Goal: Information Seeking & Learning: Learn about a topic

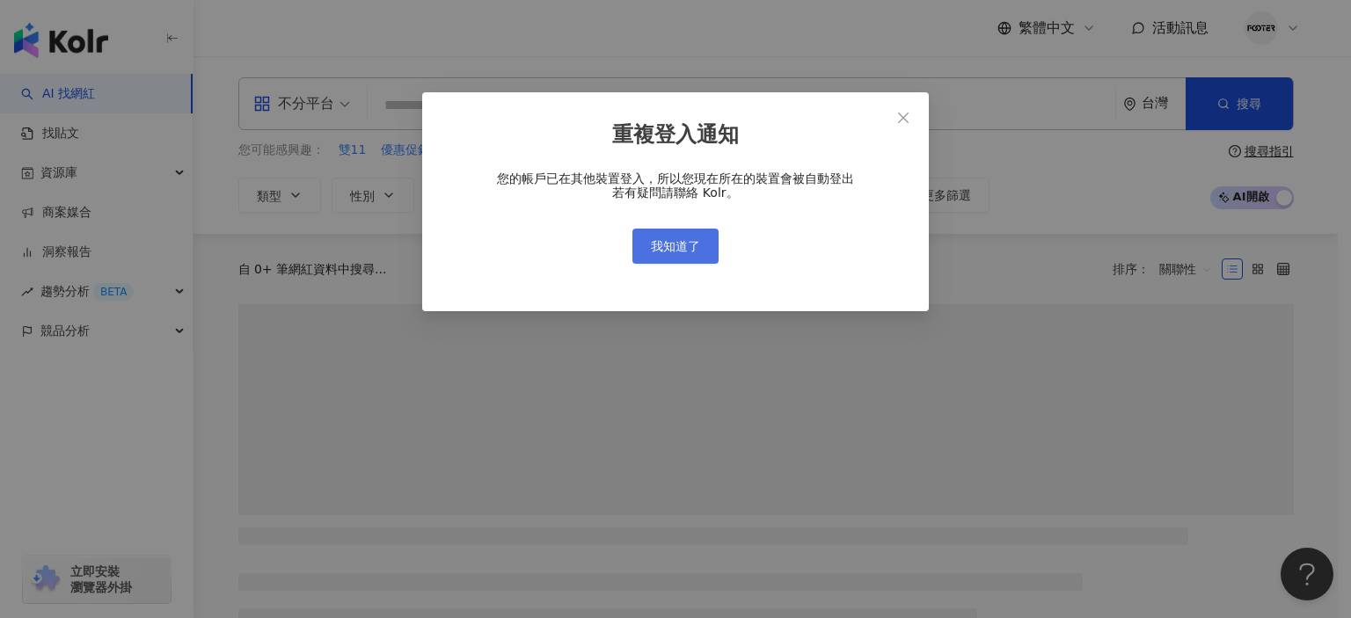
click at [683, 252] on span "我知道了" at bounding box center [675, 246] width 49 height 14
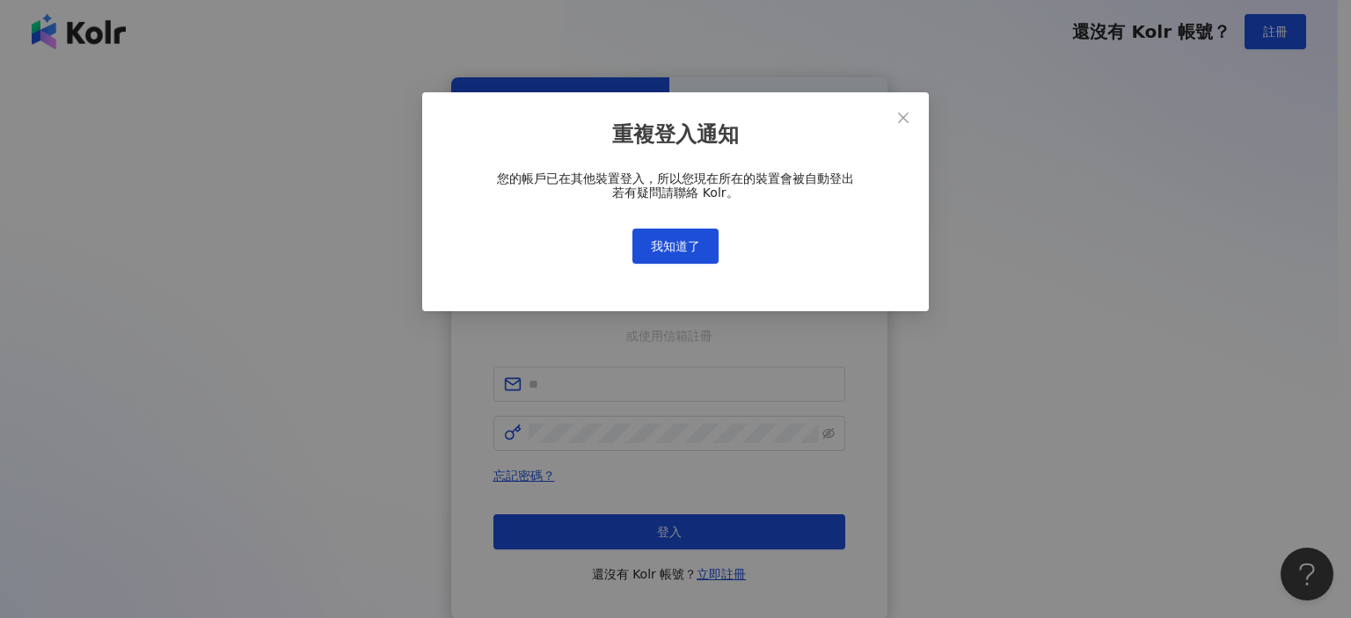
click at [676, 243] on div "重複登入通知 您的帳戶已在其他裝置登入，所以您現在所在的裝置會被自動登出 若有疑問請聯絡 Kolr。 我知道了" at bounding box center [675, 309] width 1351 height 618
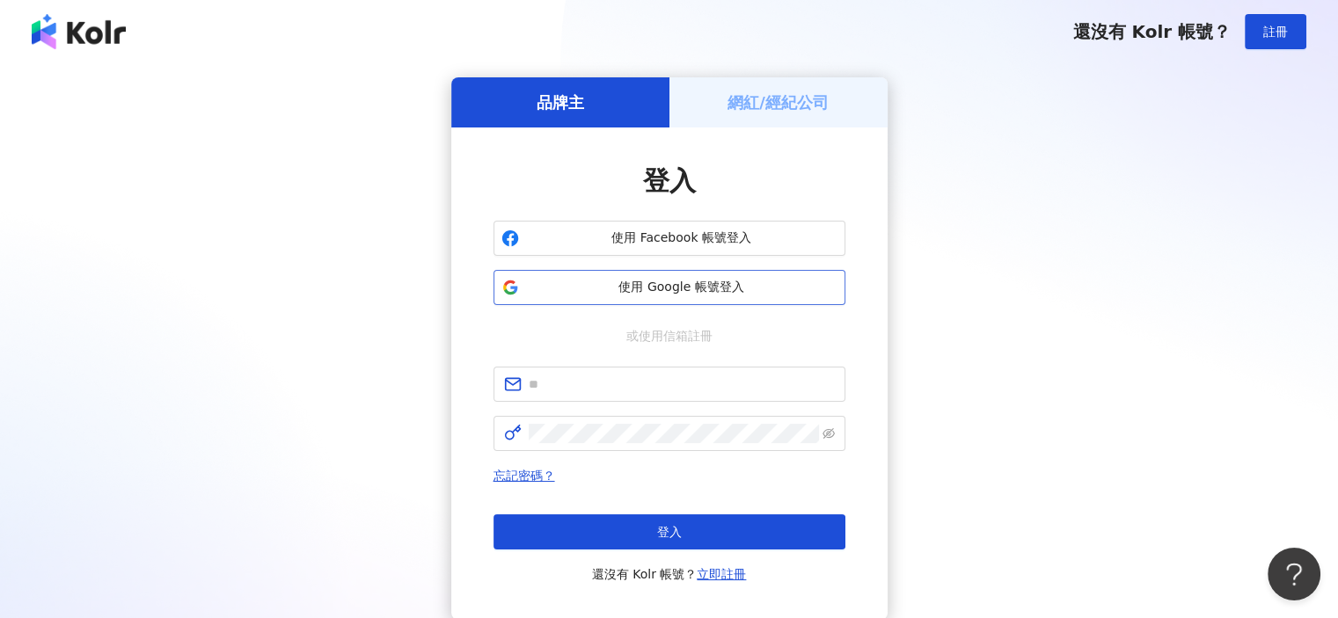
click at [685, 286] on span "使用 Google 帳號登入" at bounding box center [681, 288] width 311 height 18
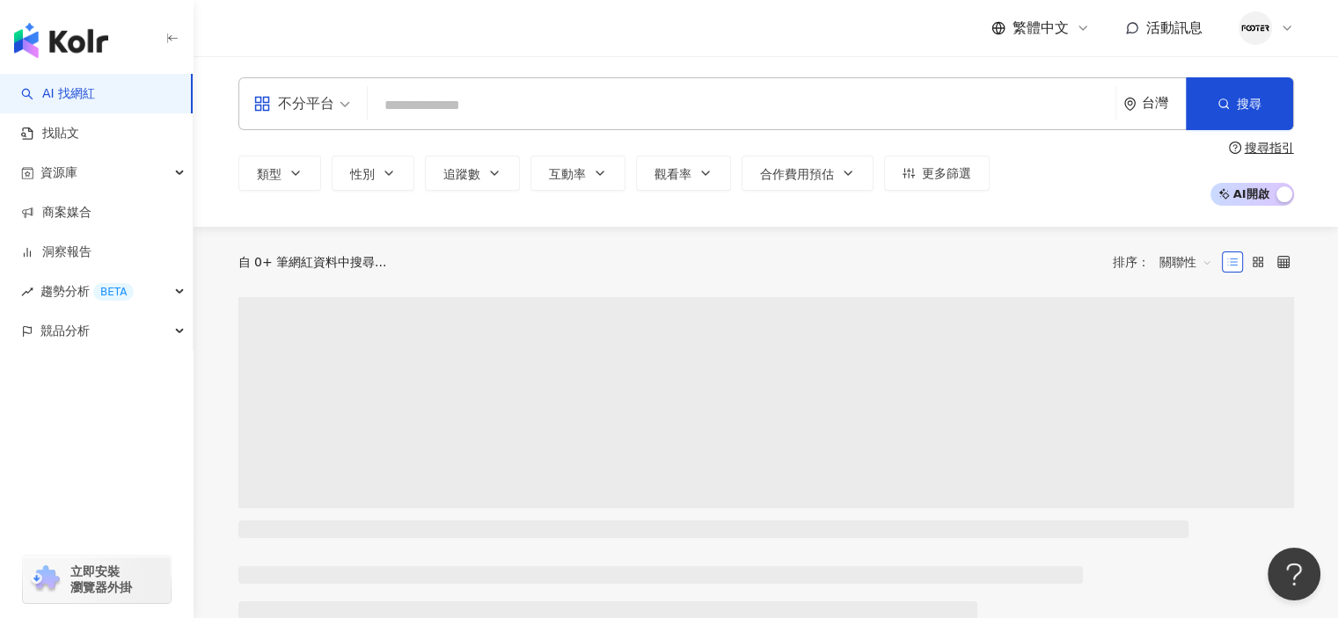
click at [439, 78] on div "不分平台 台灣 搜尋" at bounding box center [766, 103] width 1056 height 53
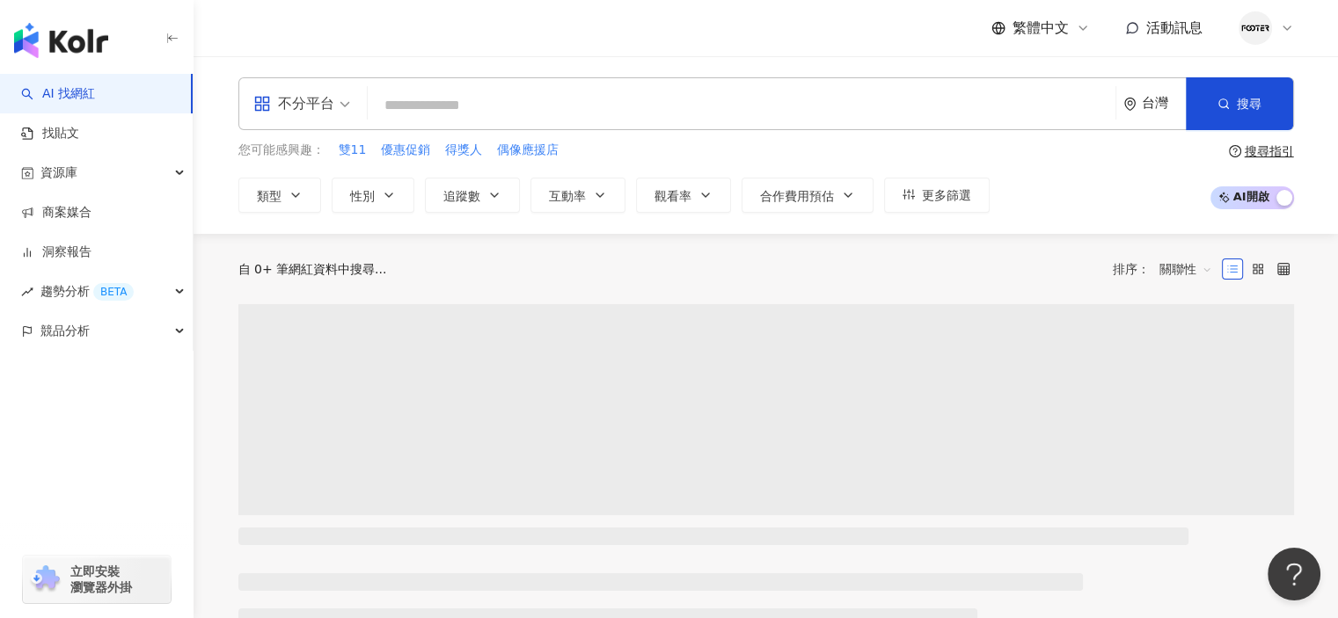
click at [444, 107] on input "search" at bounding box center [742, 105] width 734 height 33
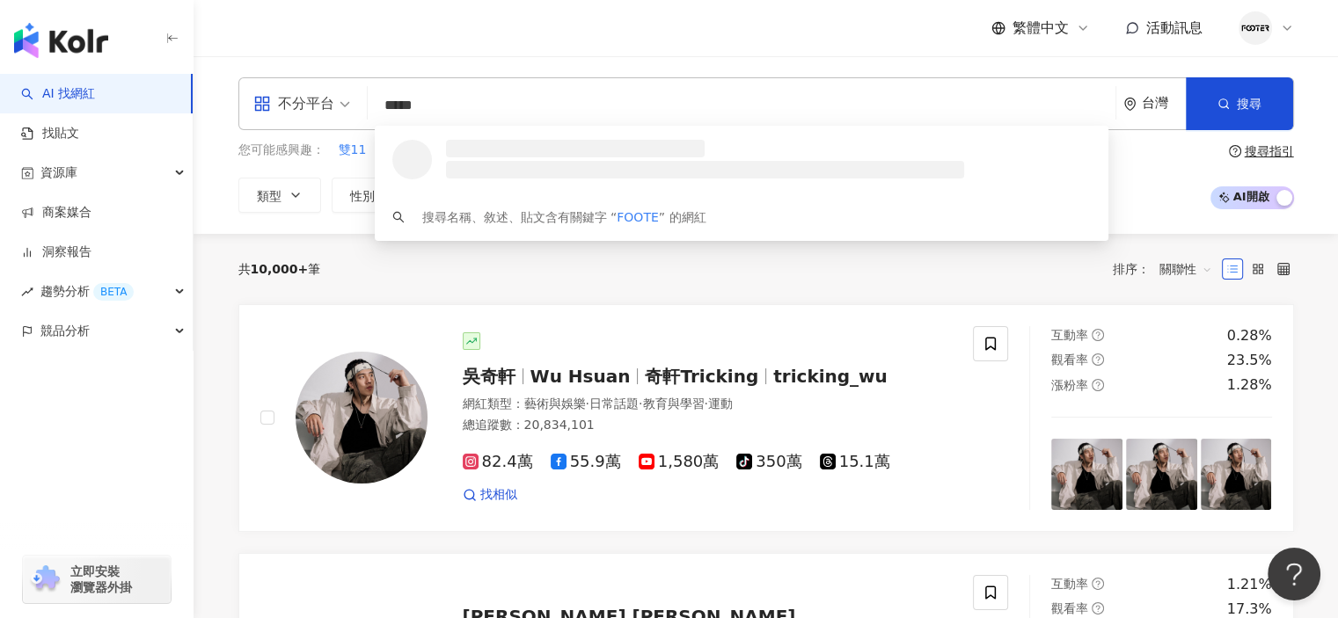
type input "******"
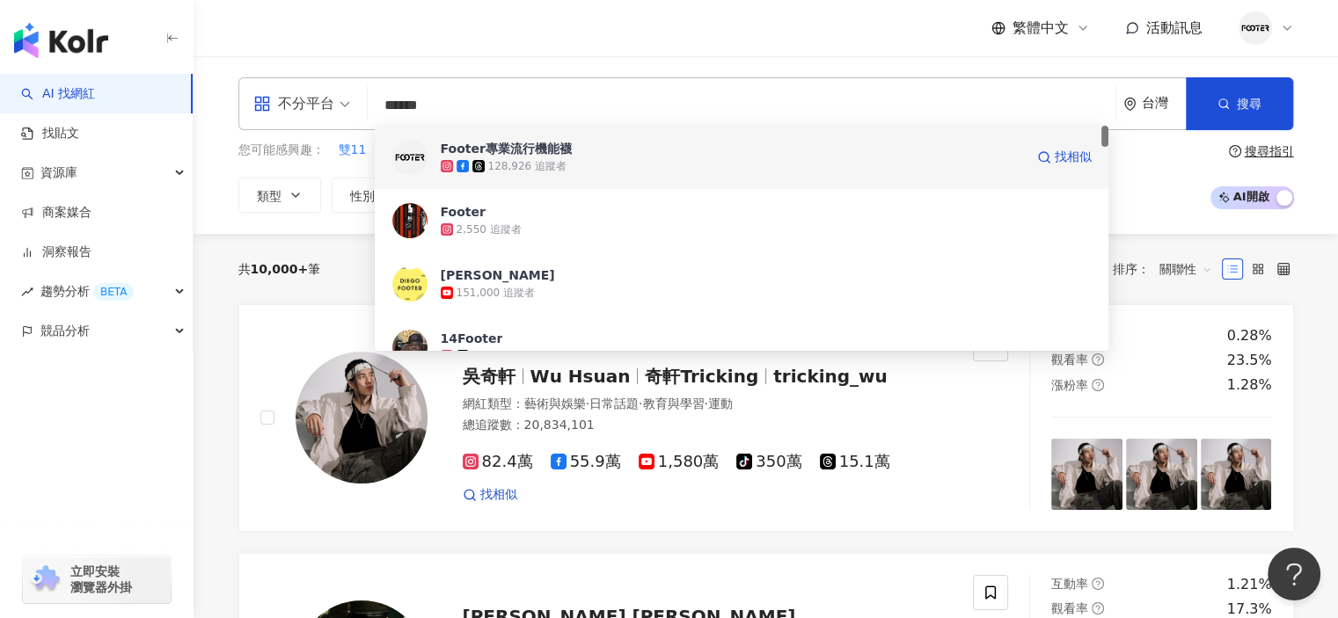
click at [610, 157] on div "Footer專業流行機能襪 128,926 追蹤者" at bounding box center [732, 157] width 583 height 35
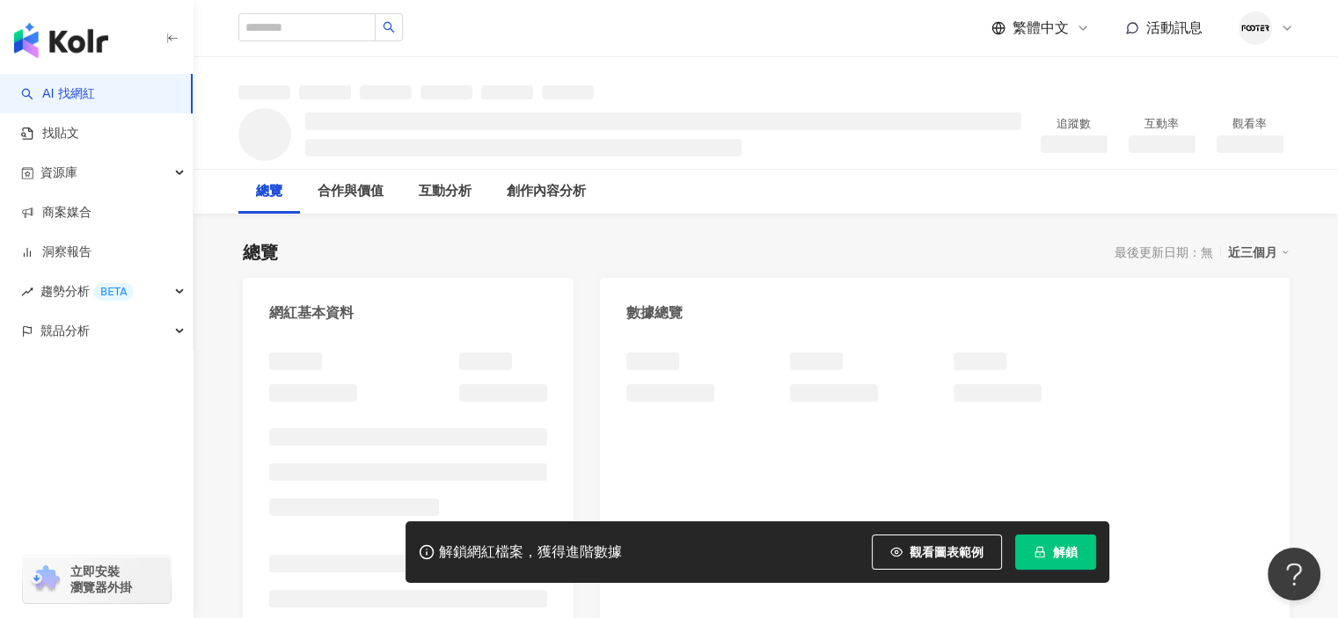
click at [1078, 555] on button "解鎖" at bounding box center [1055, 552] width 81 height 35
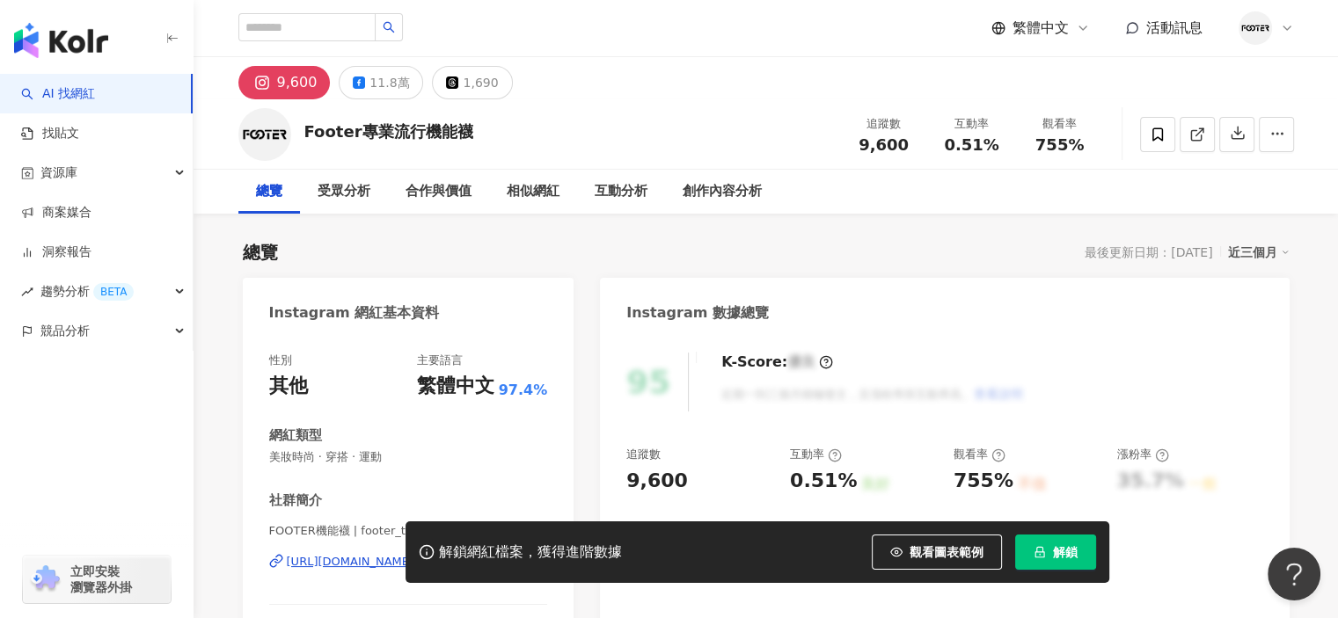
click at [1054, 552] on span "解鎖" at bounding box center [1065, 552] width 25 height 14
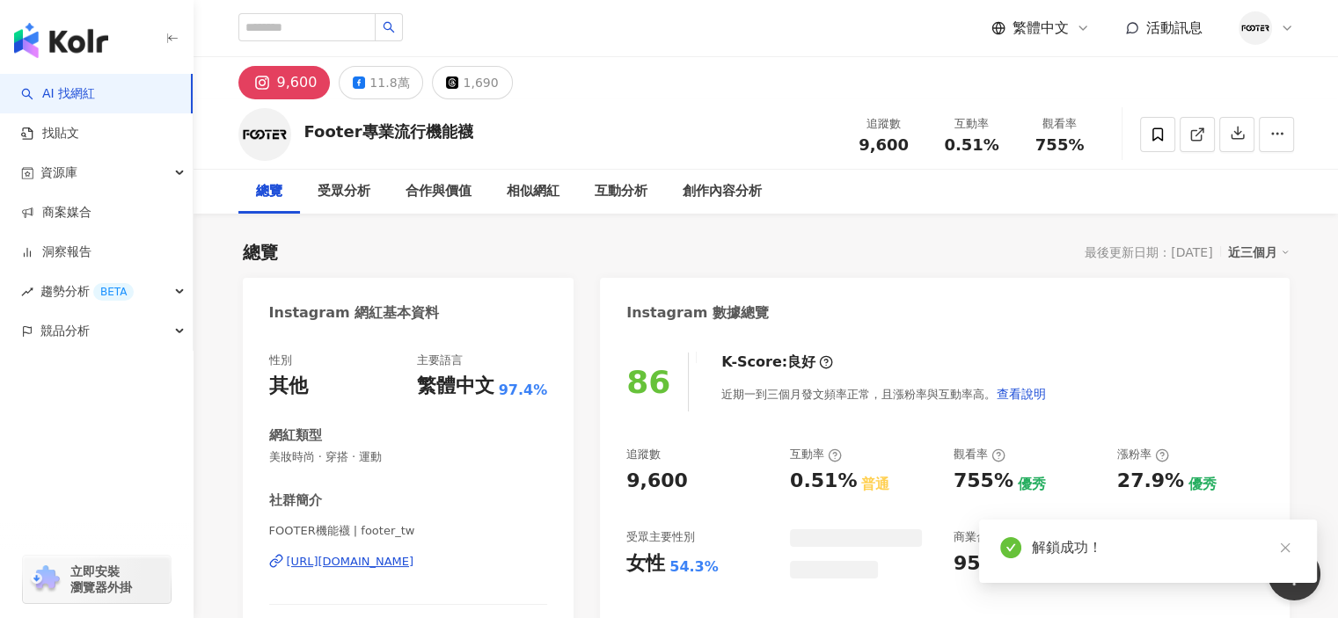
click at [1289, 544] on icon "close" at bounding box center [1285, 548] width 12 height 12
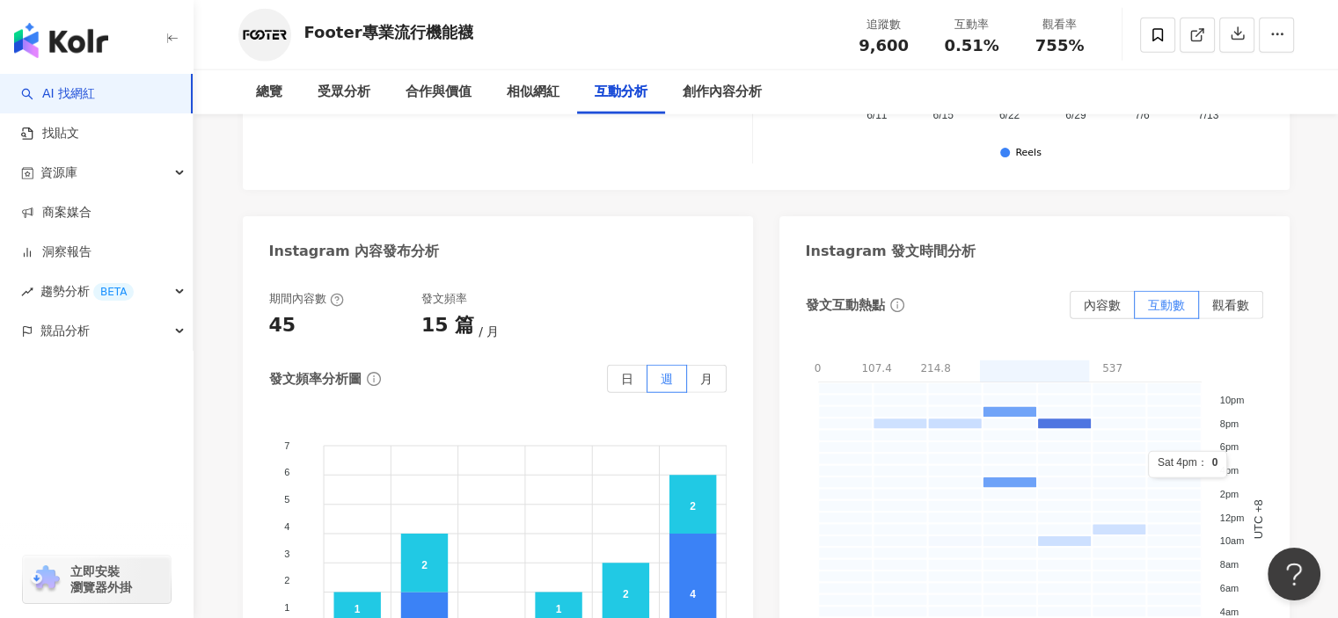
scroll to position [4442, 0]
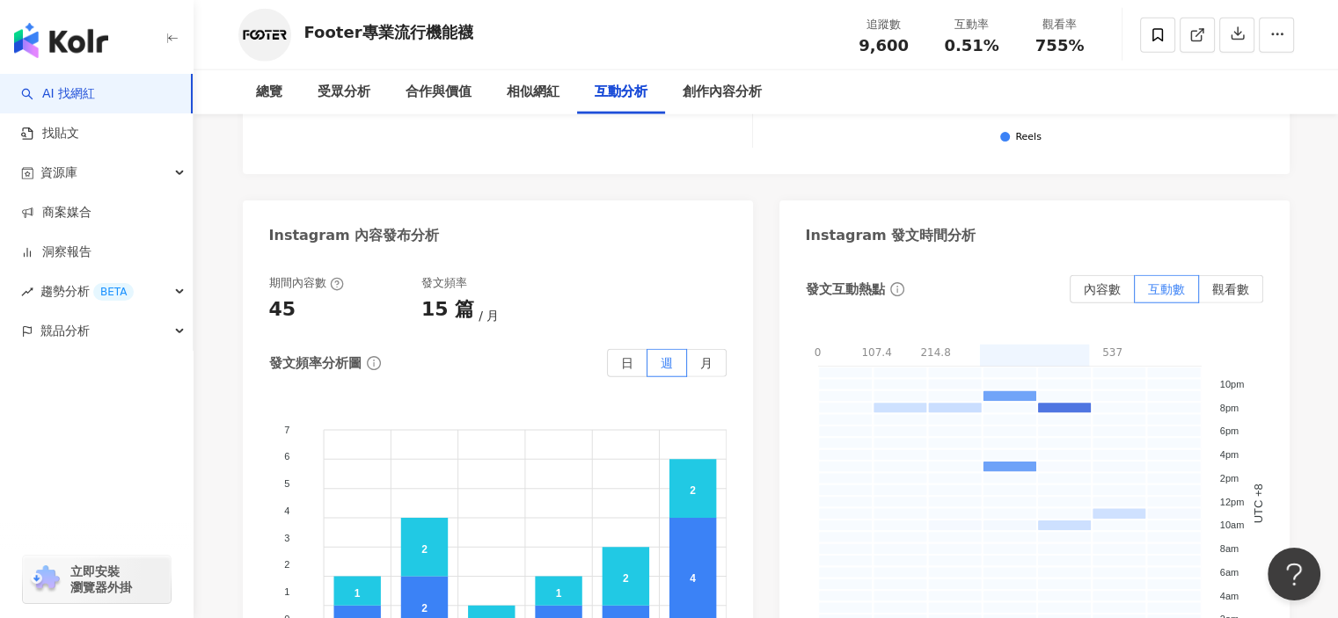
click at [750, 258] on div "期間內容數 45 發文頻率 15 篇 月 發文頻率分析圖 日 週 月 7 7 6 6 5 5 4 4 3 3 2 2 1 1 0 0 1 2 1 1 4 3 …" at bounding box center [498, 493] width 510 height 470
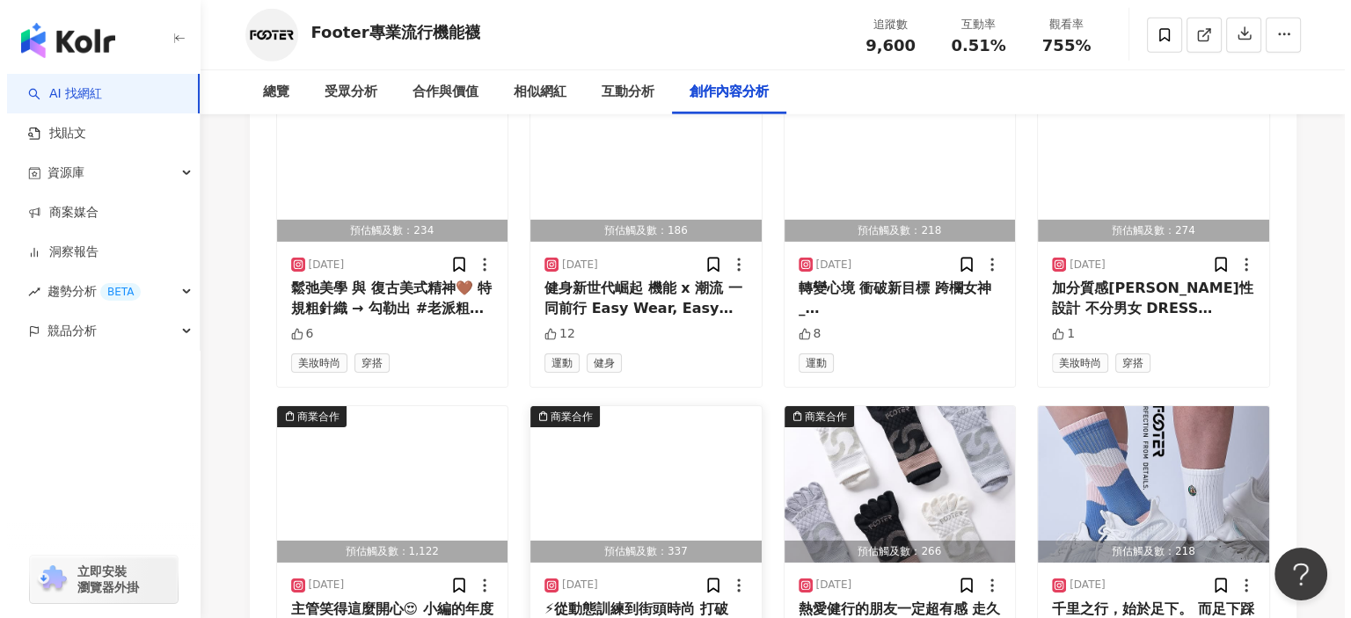
scroll to position [5615, 0]
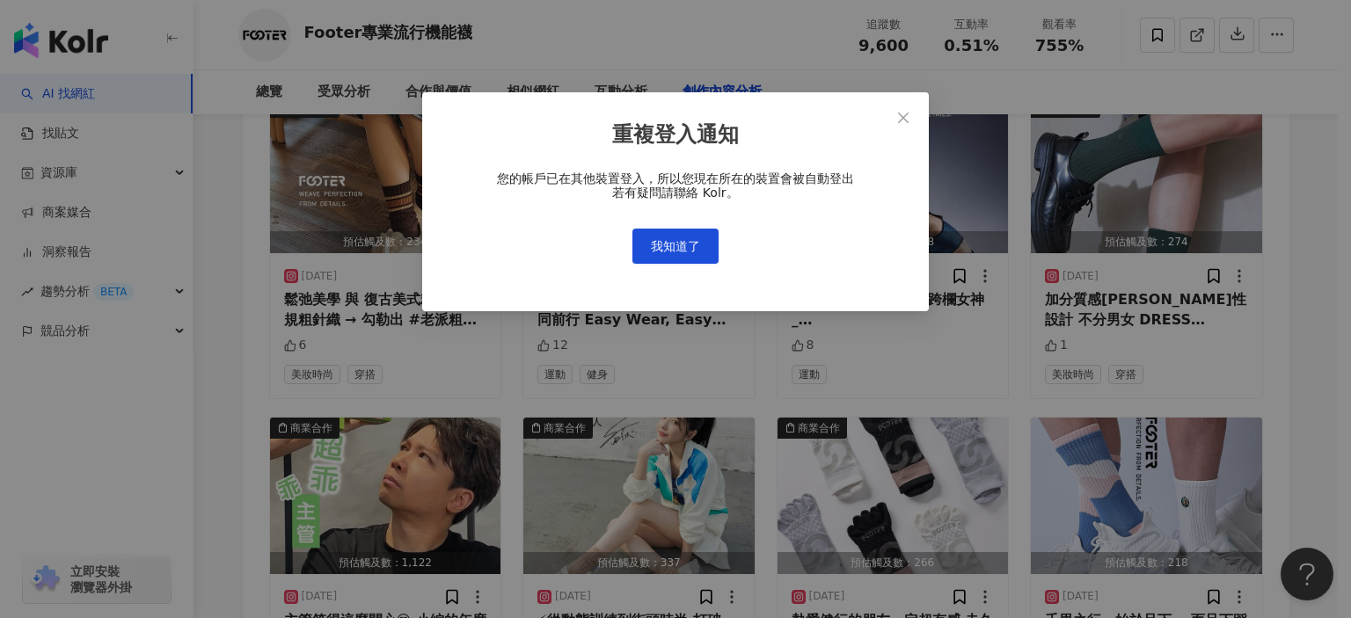
click at [1301, 274] on div "重複登入通知 您的帳戶已在其他裝置登入，所以您現在所在的裝置會被自動登出 若有疑問請聯絡 Kolr。 我知道了" at bounding box center [675, 309] width 1351 height 618
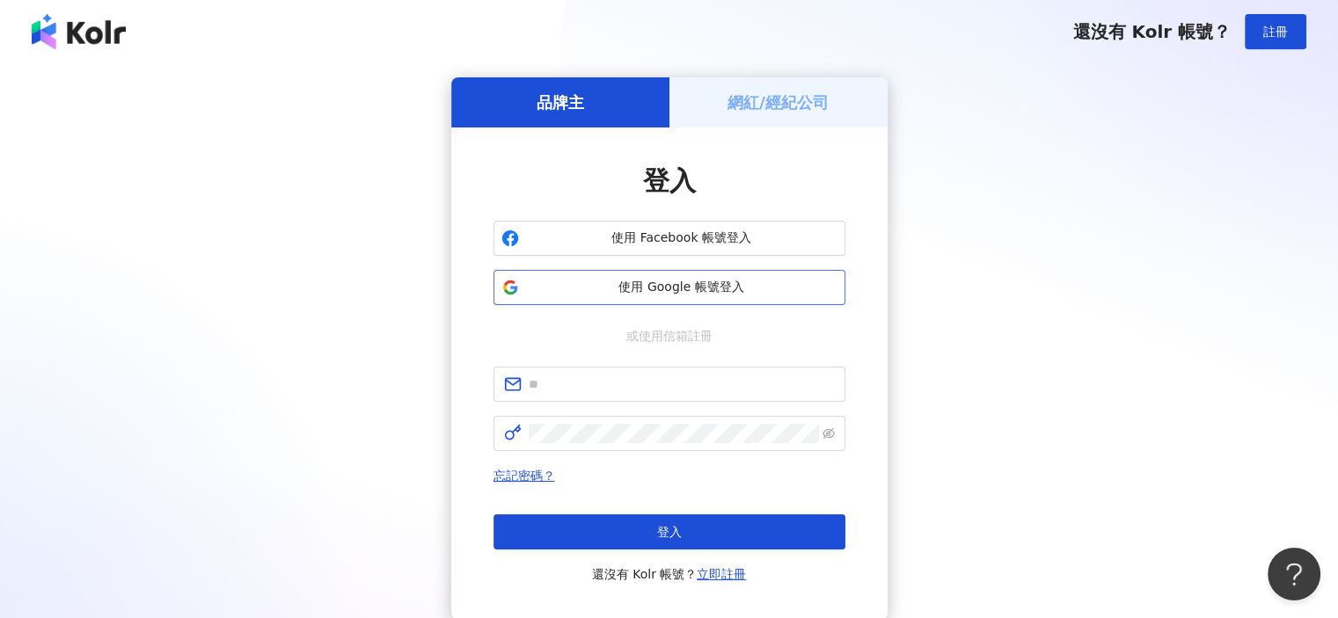
click at [684, 284] on span "使用 Google 帳號登入" at bounding box center [681, 288] width 311 height 18
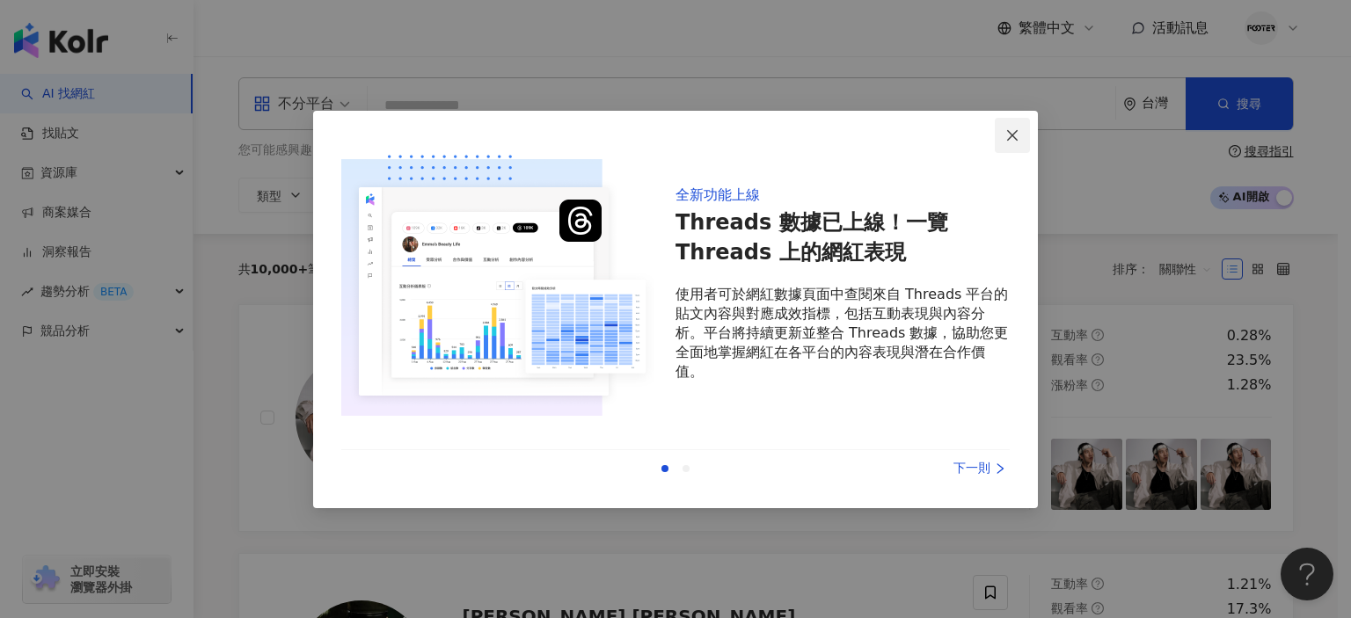
click at [1005, 133] on icon "close" at bounding box center [1012, 135] width 14 height 14
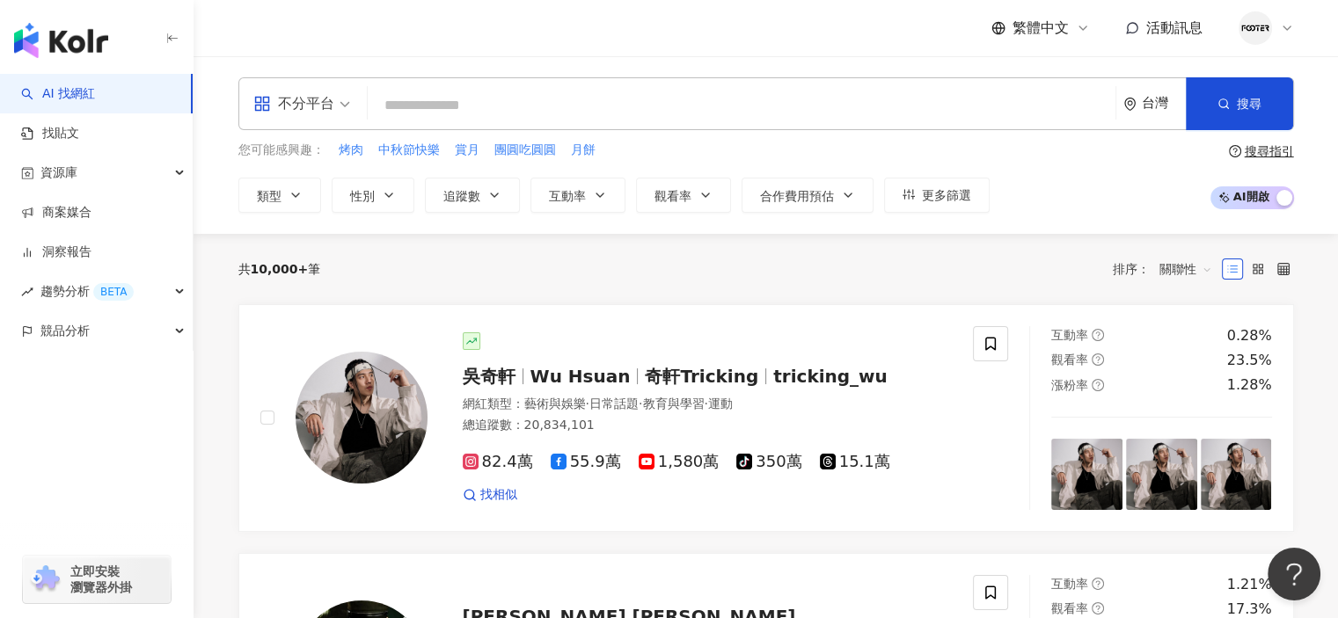
click at [499, 106] on input "search" at bounding box center [742, 105] width 734 height 33
click at [438, 91] on input "search" at bounding box center [742, 105] width 734 height 33
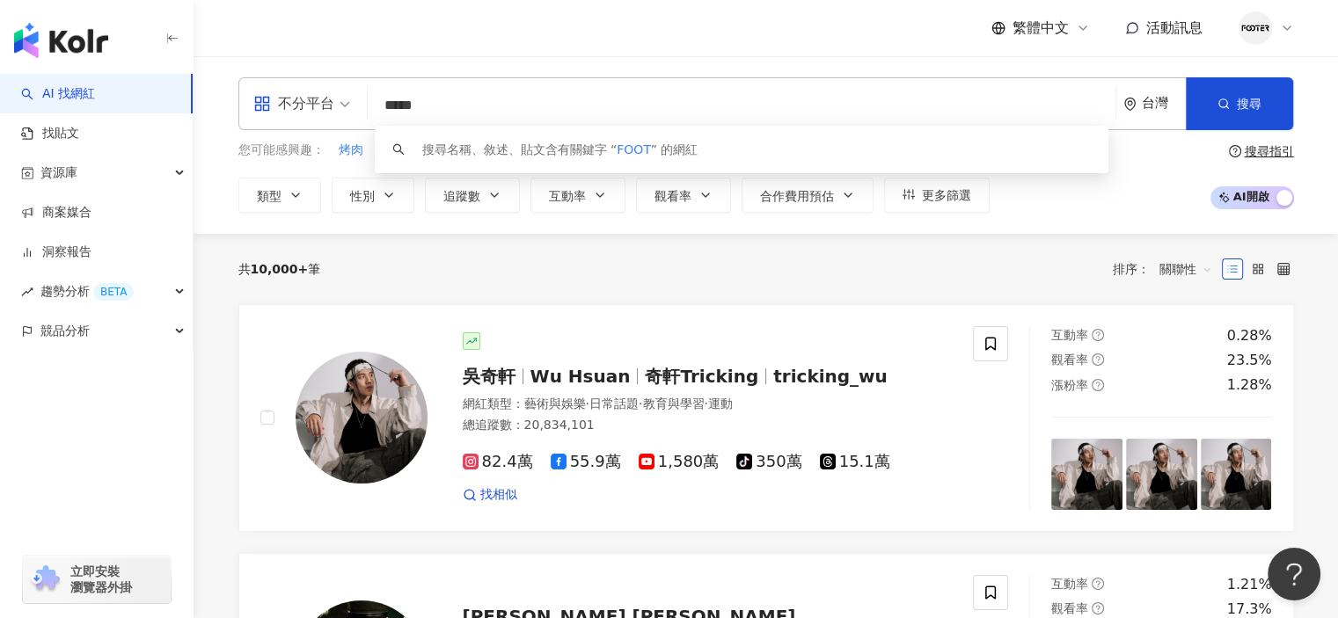
type input "******"
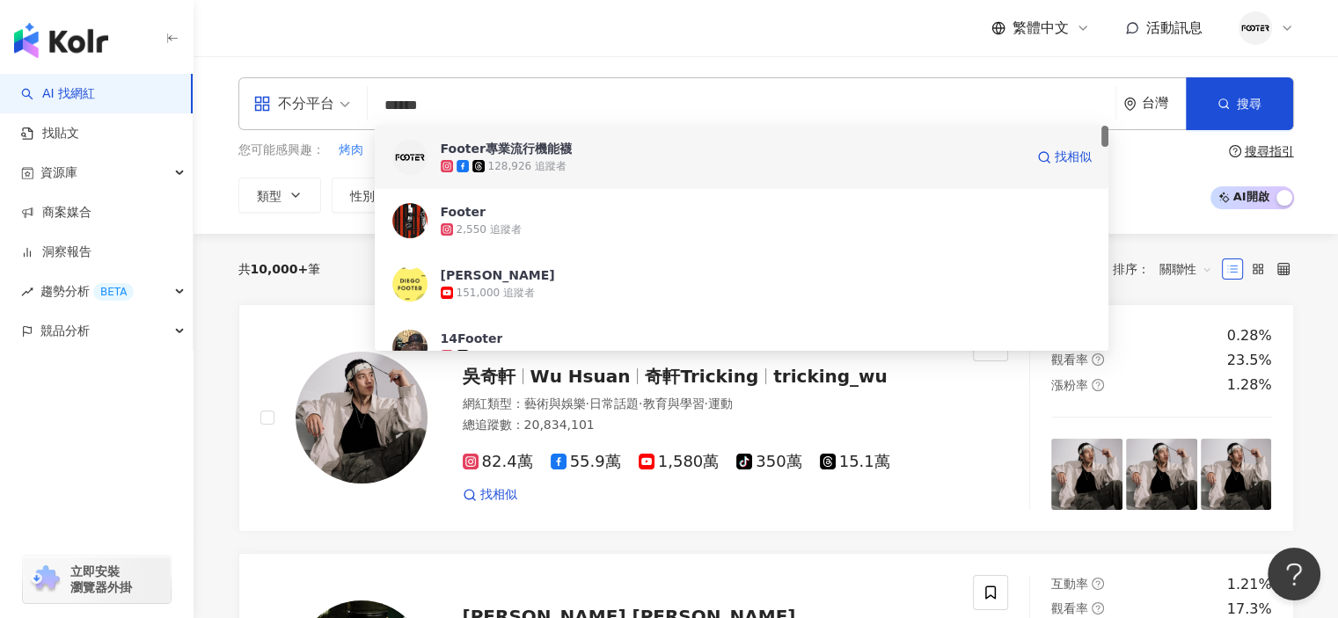
click at [702, 147] on span "Footer專業流行機能襪" at bounding box center [732, 149] width 583 height 18
